Goal: Information Seeking & Learning: Learn about a topic

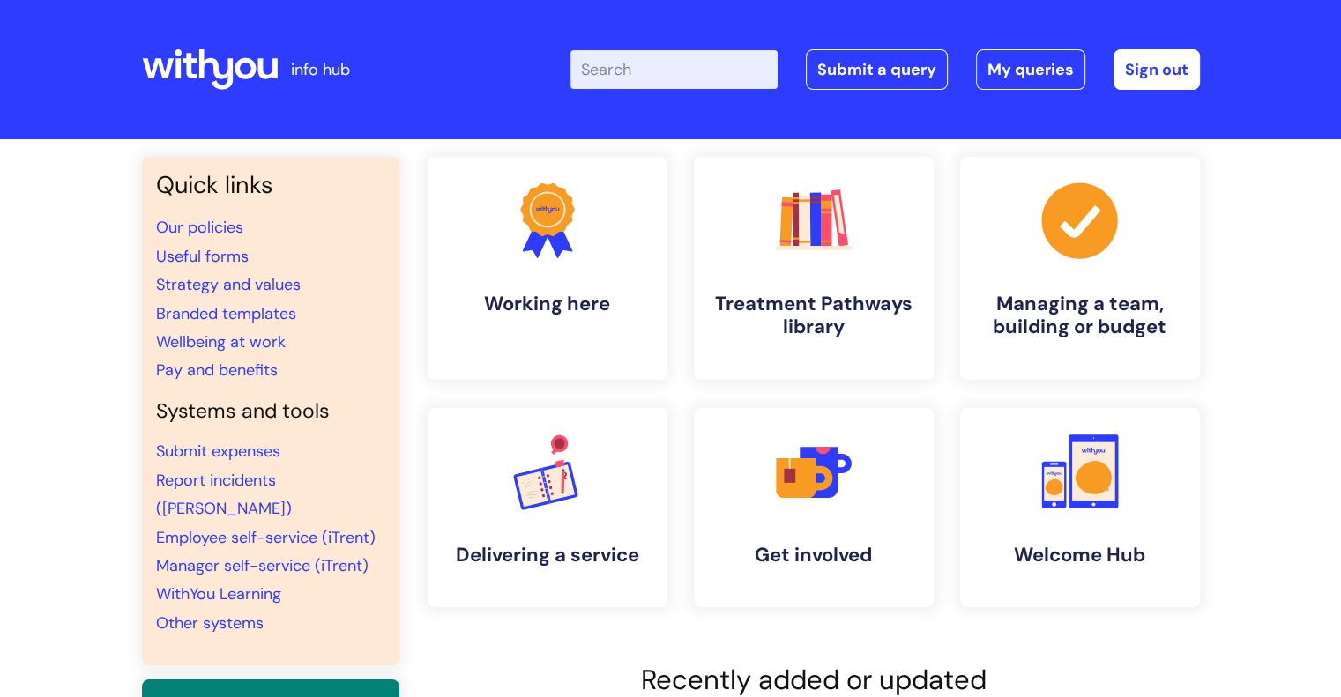
click at [714, 63] on input "Enter your search term here..." at bounding box center [673, 69] width 207 height 39
type input "central redesign"
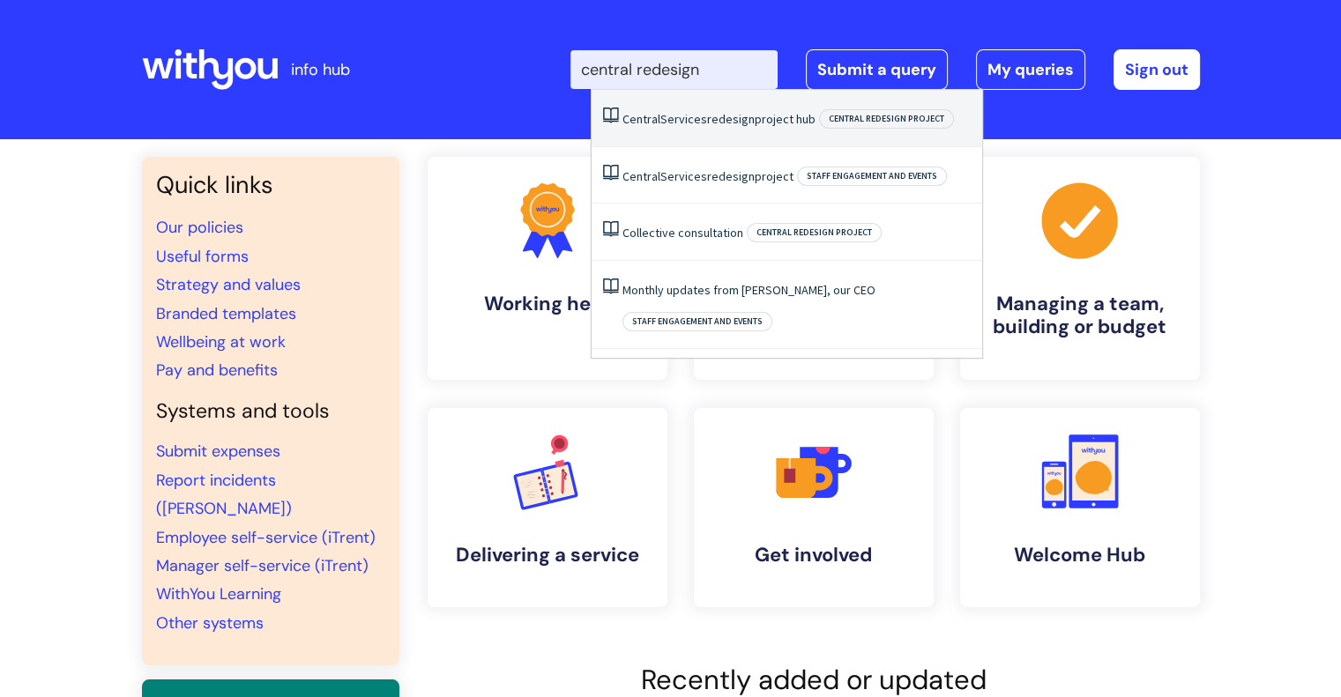
click at [737, 123] on span "redesign" at bounding box center [731, 119] width 48 height 16
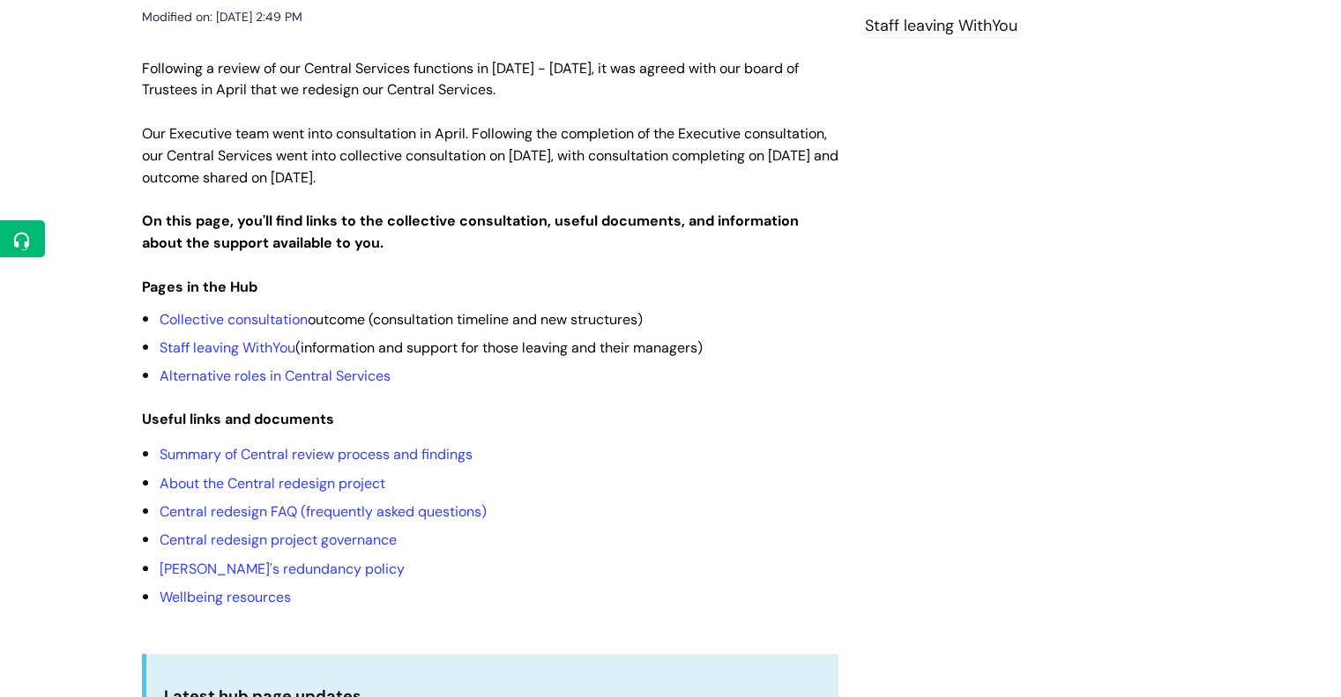
scroll to position [347, 0]
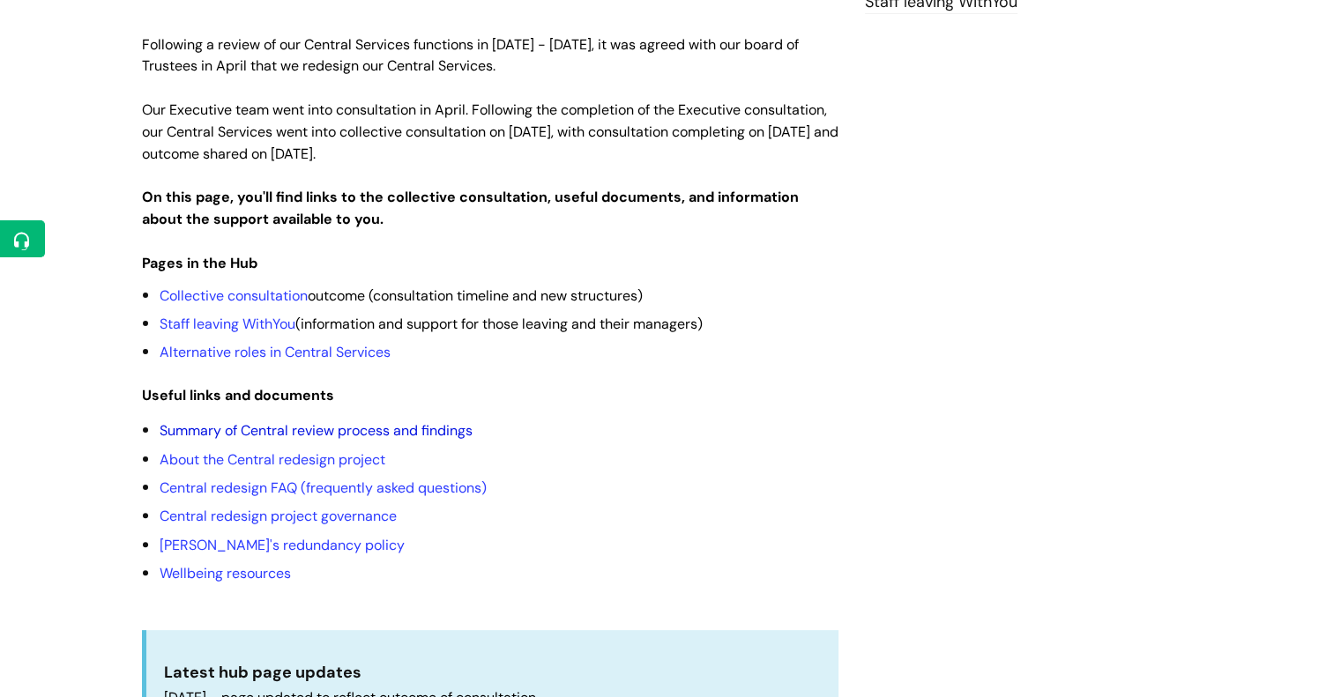
click at [253, 421] on link "Summary of Central review process and findings" at bounding box center [316, 430] width 313 height 19
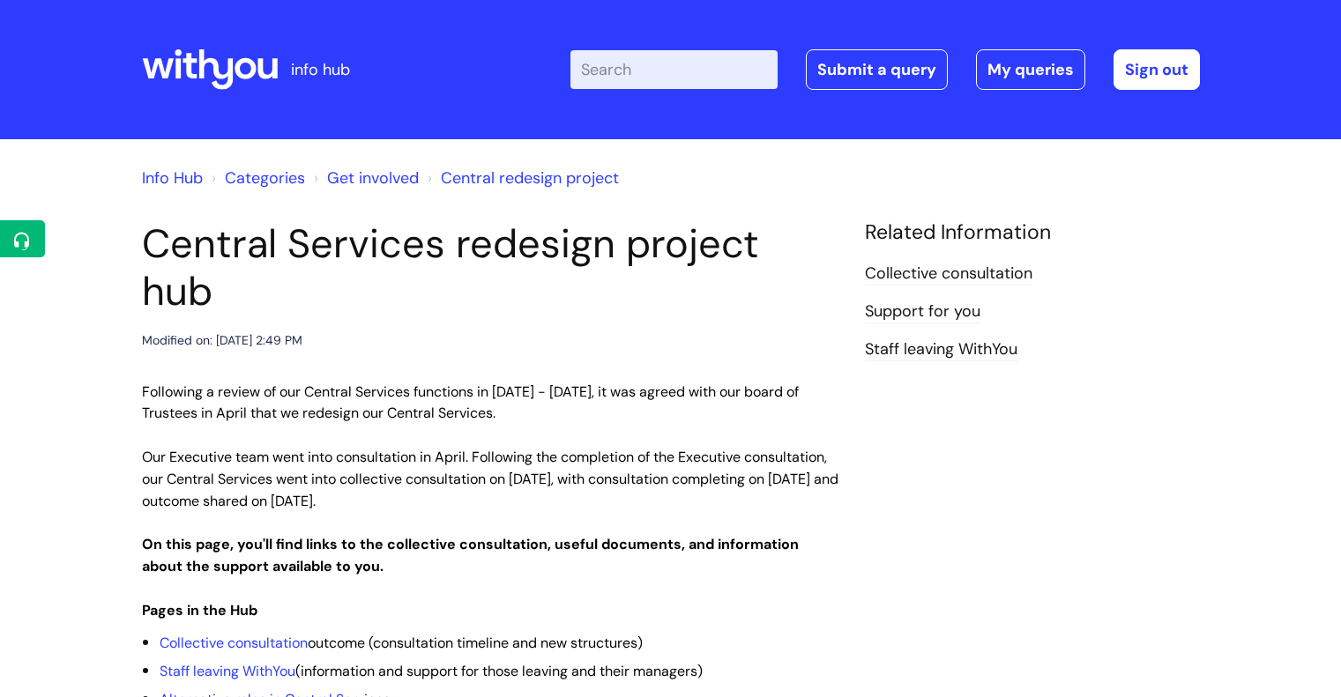
scroll to position [347, 0]
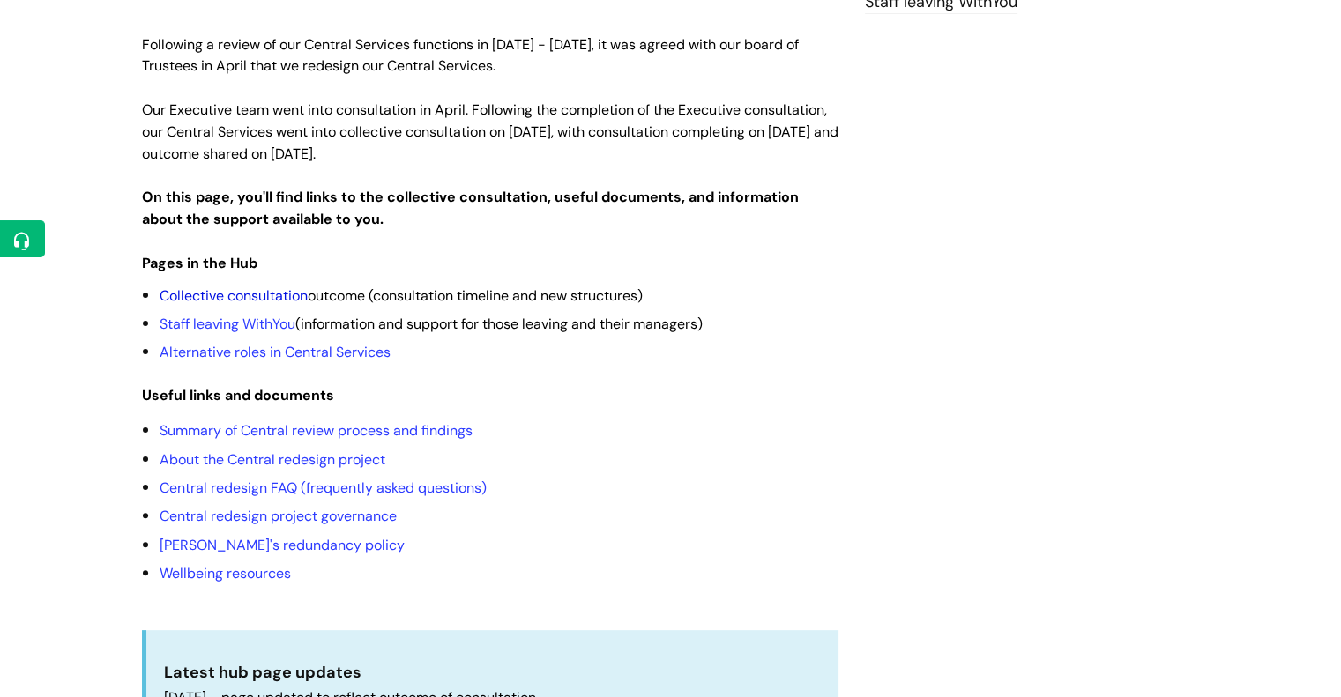
click at [249, 287] on link "Collective consultation" at bounding box center [234, 296] width 148 height 19
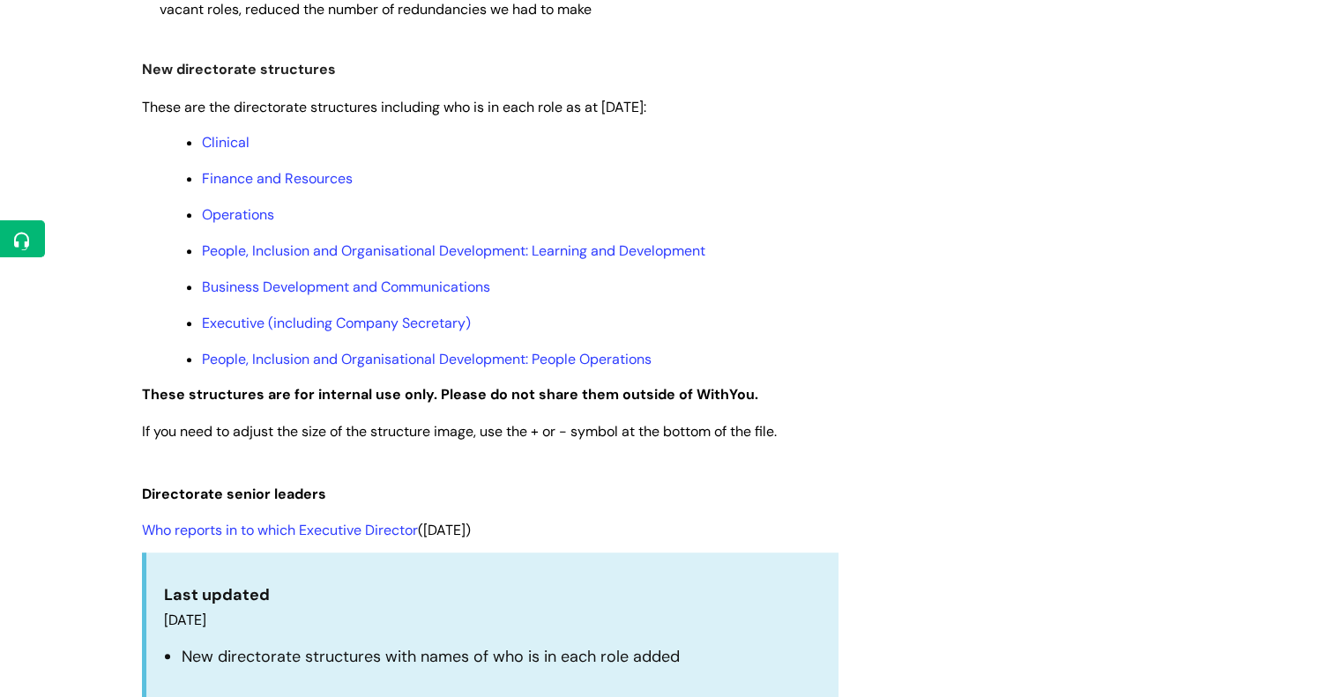
scroll to position [910, 0]
click at [314, 182] on link "Finance and Resources" at bounding box center [277, 180] width 151 height 19
